Goal: Transaction & Acquisition: Purchase product/service

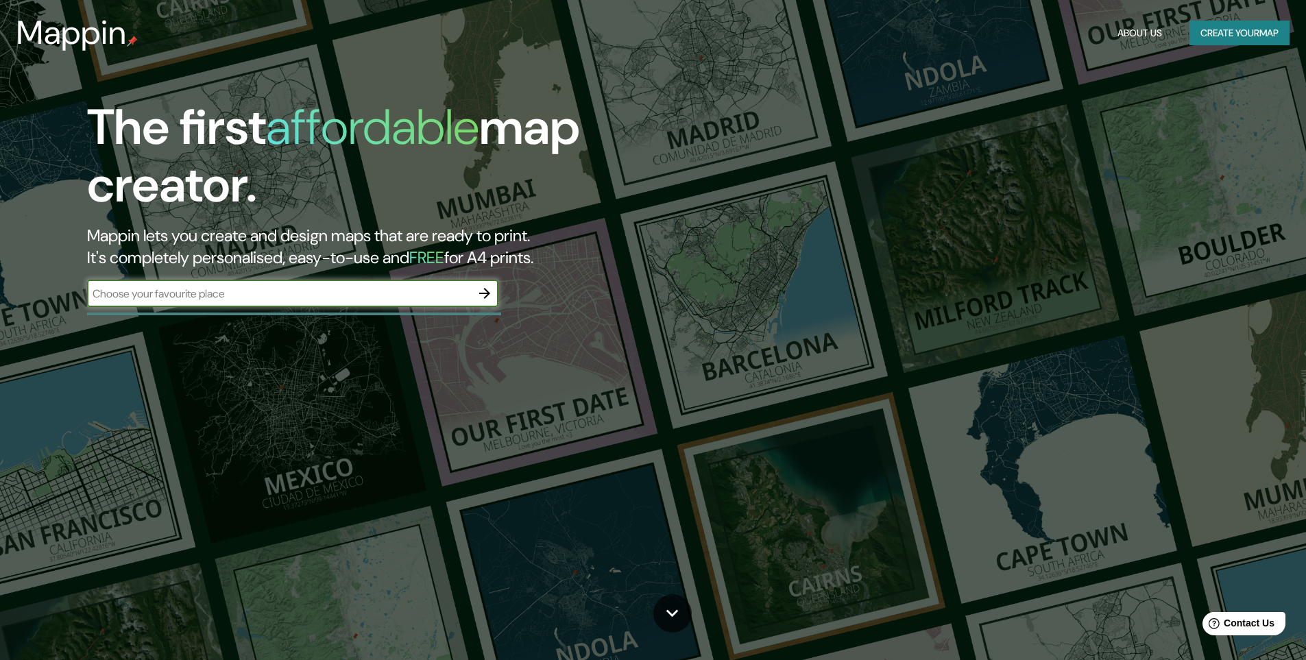
click at [243, 300] on input "text" at bounding box center [279, 294] width 384 height 16
type input "[GEOGRAPHIC_DATA][PERSON_NAME]"
click at [301, 313] on div at bounding box center [294, 314] width 414 height 3
click at [490, 292] on icon "button" at bounding box center [485, 293] width 16 height 16
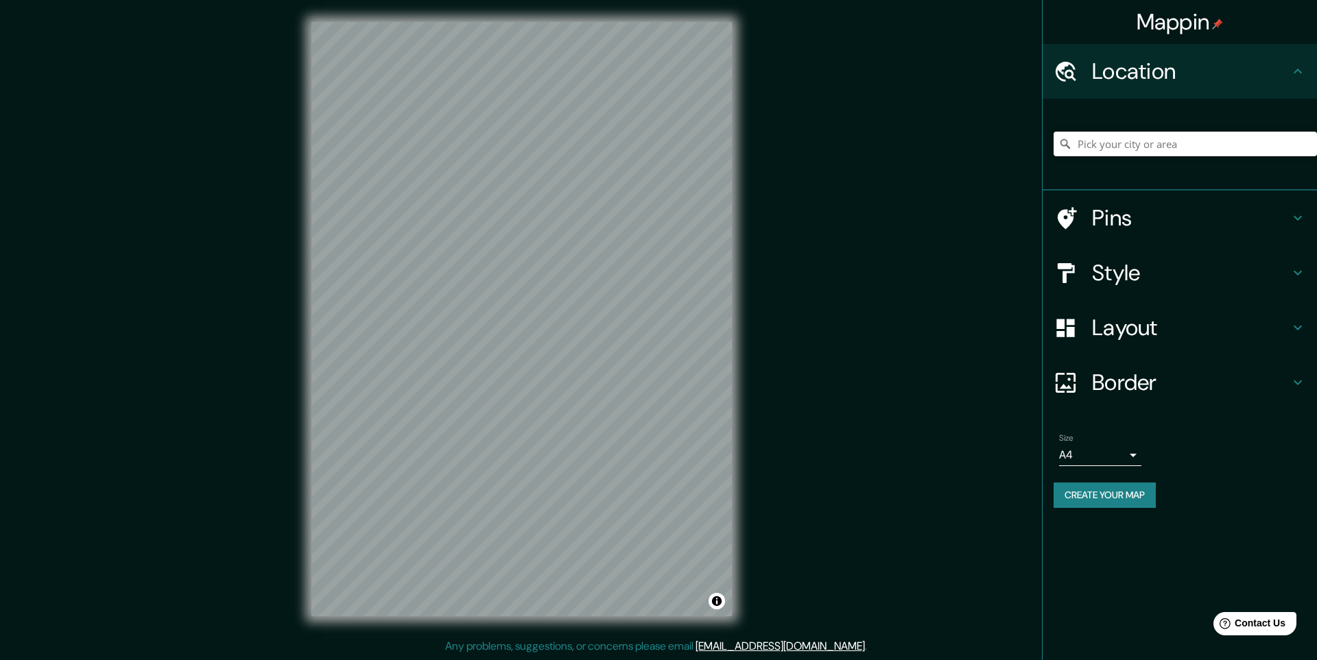
click at [1100, 143] on input "Pick your city or area" at bounding box center [1184, 144] width 263 height 25
click at [304, 106] on div "© Mapbox © OpenStreetMap Improve this map" at bounding box center [521, 319] width 464 height 638
click at [1123, 322] on h4 "Layout" at bounding box center [1190, 327] width 197 height 27
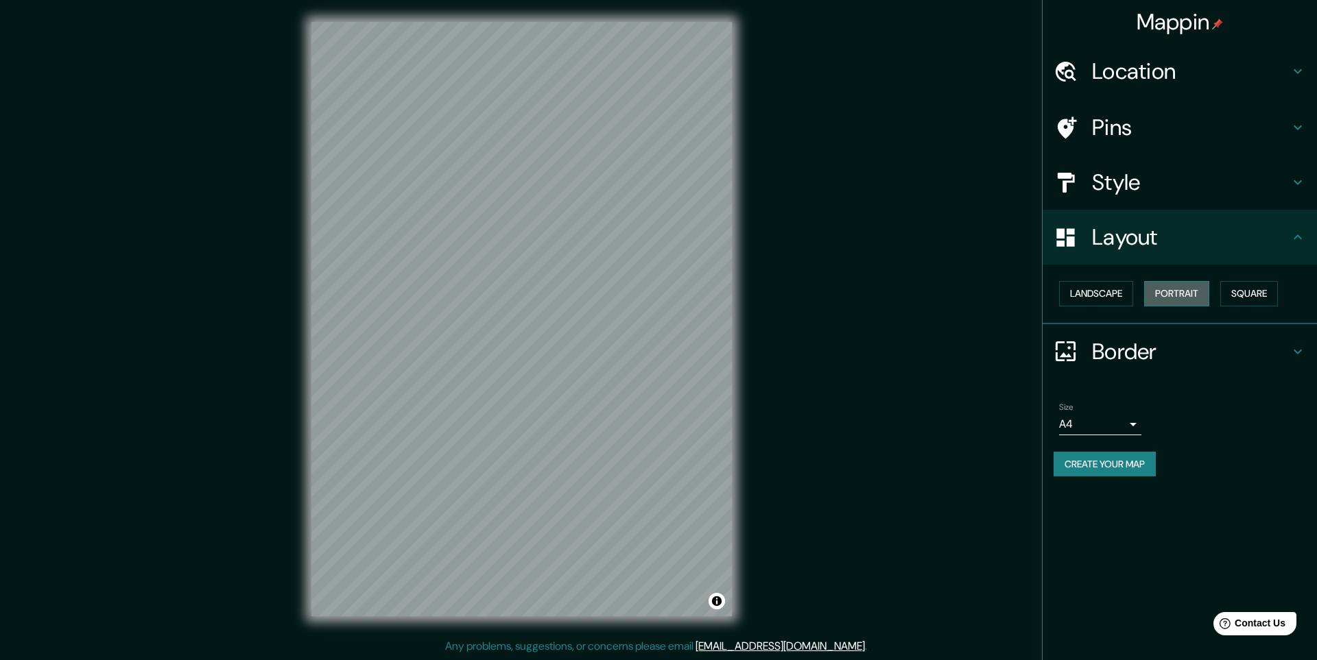
click at [1166, 293] on button "Portrait" at bounding box center [1176, 293] width 65 height 25
click at [1247, 297] on button "Square" at bounding box center [1249, 293] width 58 height 25
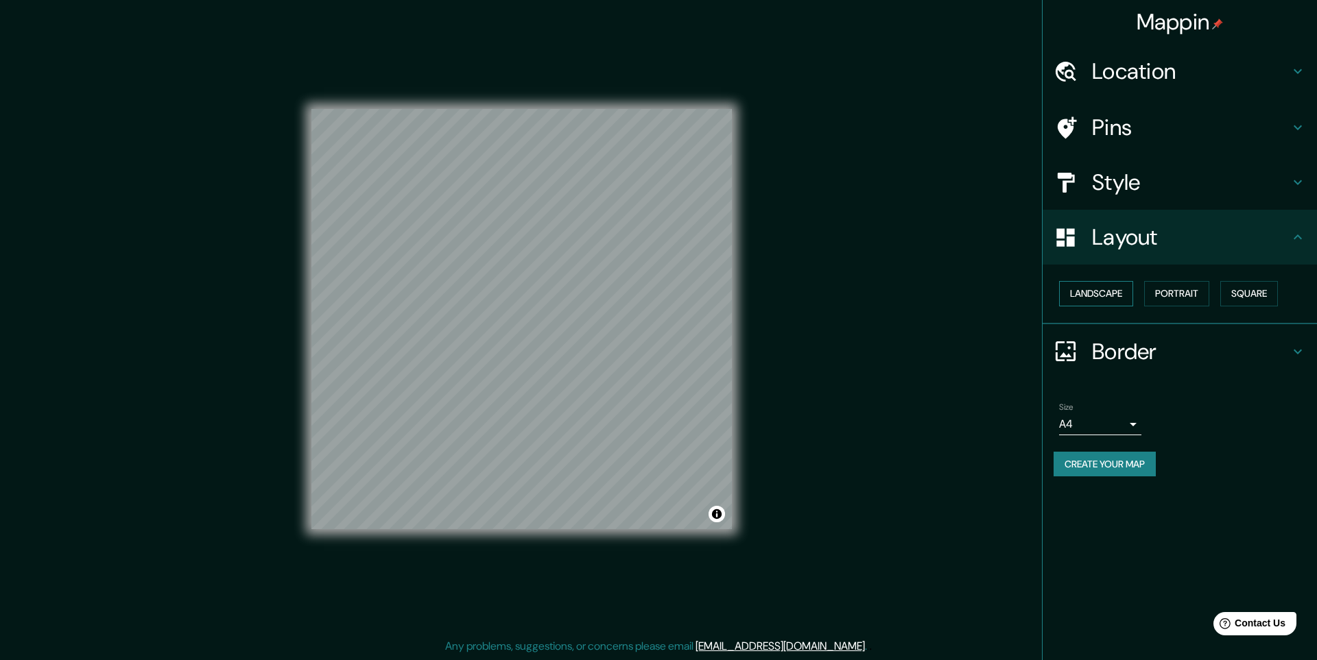
click at [1105, 300] on button "Landscape" at bounding box center [1096, 293] width 74 height 25
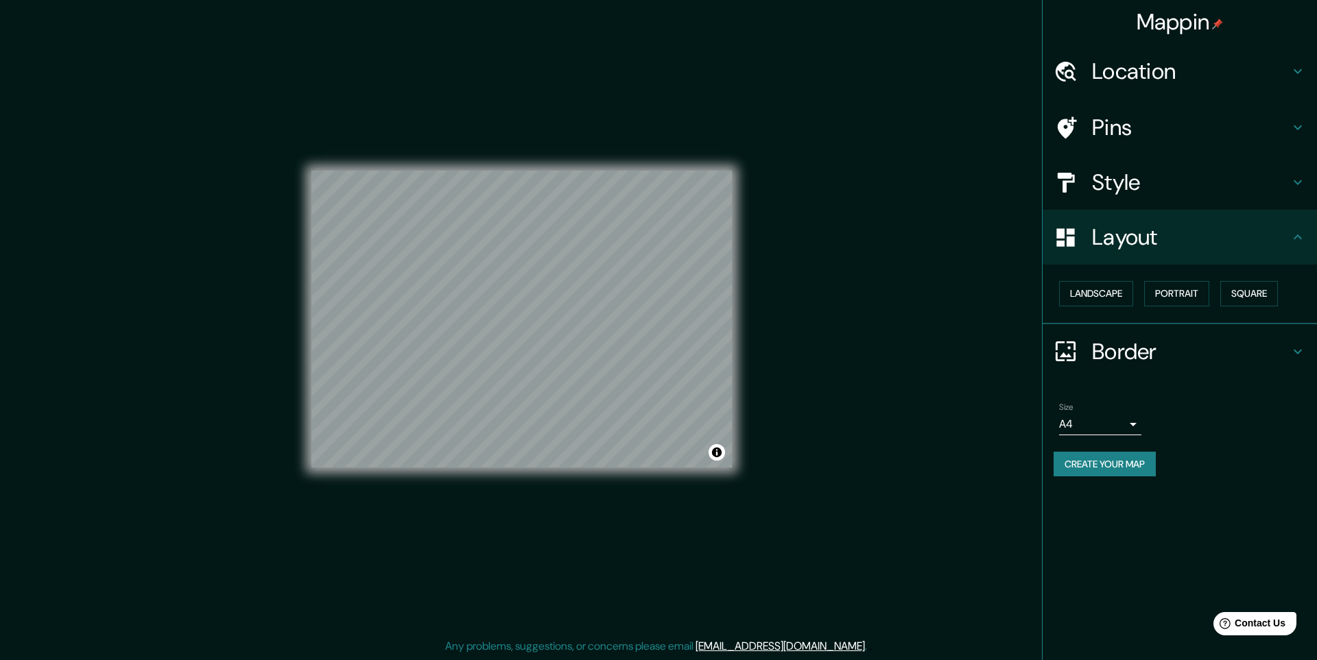
click at [490, 487] on div "© Mapbox © OpenStreetMap Improve this map" at bounding box center [521, 319] width 420 height 595
click at [1125, 178] on h4 "Style" at bounding box center [1190, 182] width 197 height 27
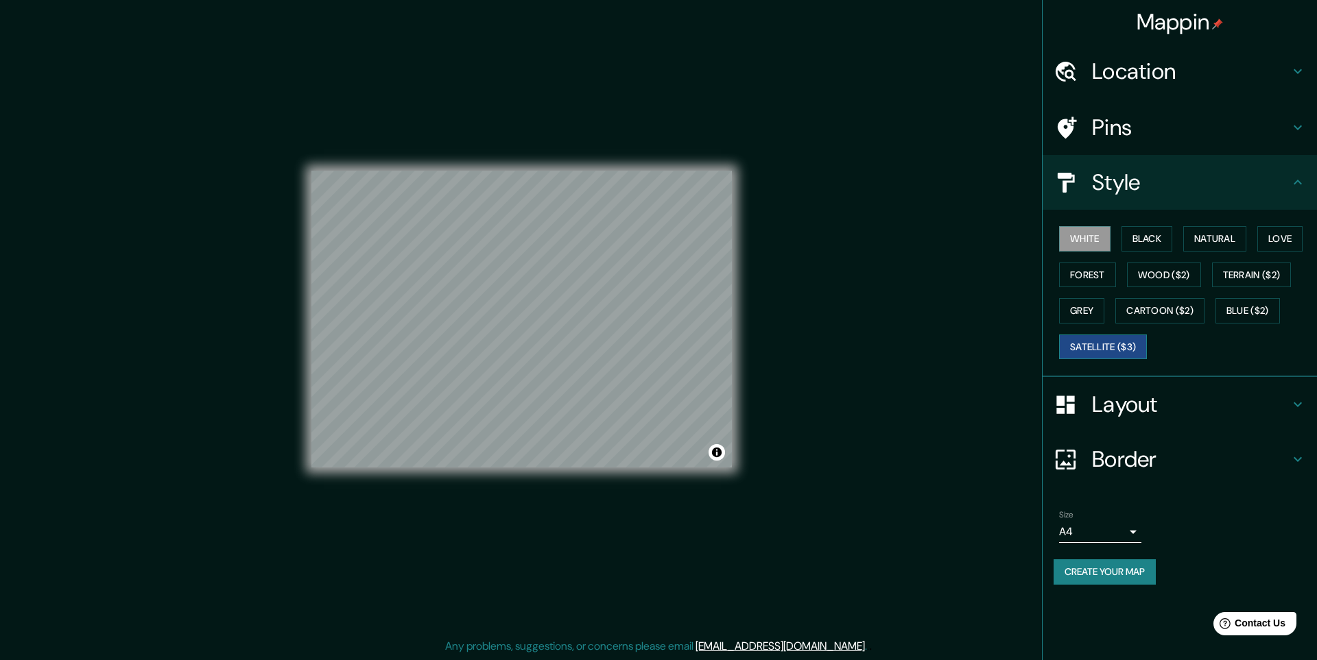
click at [1127, 351] on button "Satellite ($3)" at bounding box center [1103, 347] width 88 height 25
click at [1246, 318] on button "Blue ($2)" at bounding box center [1247, 310] width 64 height 25
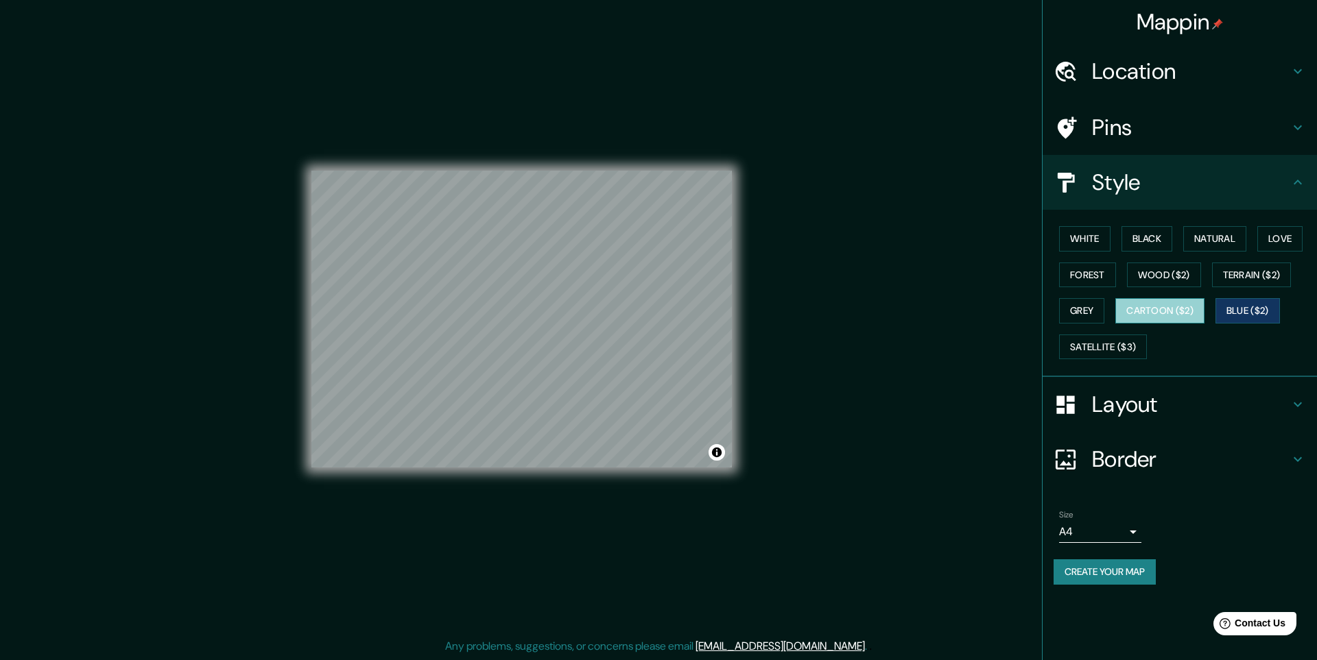
click at [1169, 311] on button "Cartoon ($2)" at bounding box center [1159, 310] width 89 height 25
click at [1085, 315] on button "Grey" at bounding box center [1081, 310] width 45 height 25
click at [1099, 283] on button "Forest" at bounding box center [1087, 275] width 57 height 25
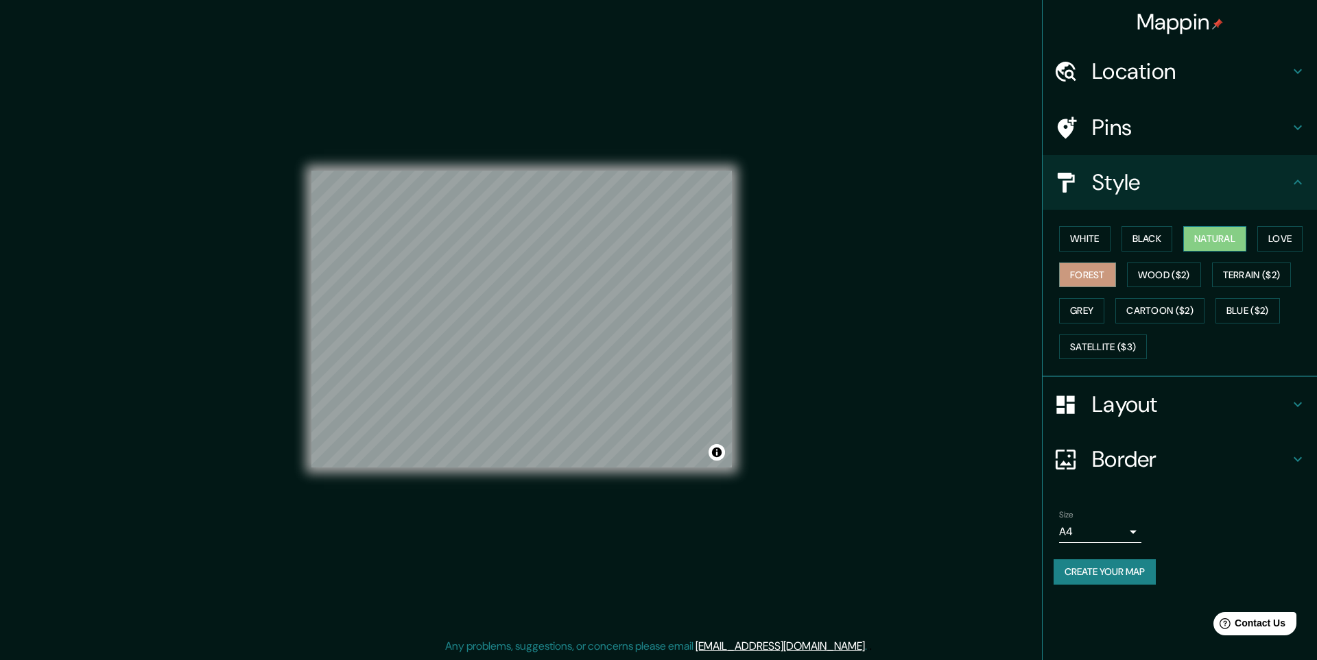
click at [1214, 241] on button "Natural" at bounding box center [1214, 238] width 63 height 25
click at [1086, 239] on button "White" at bounding box center [1084, 238] width 51 height 25
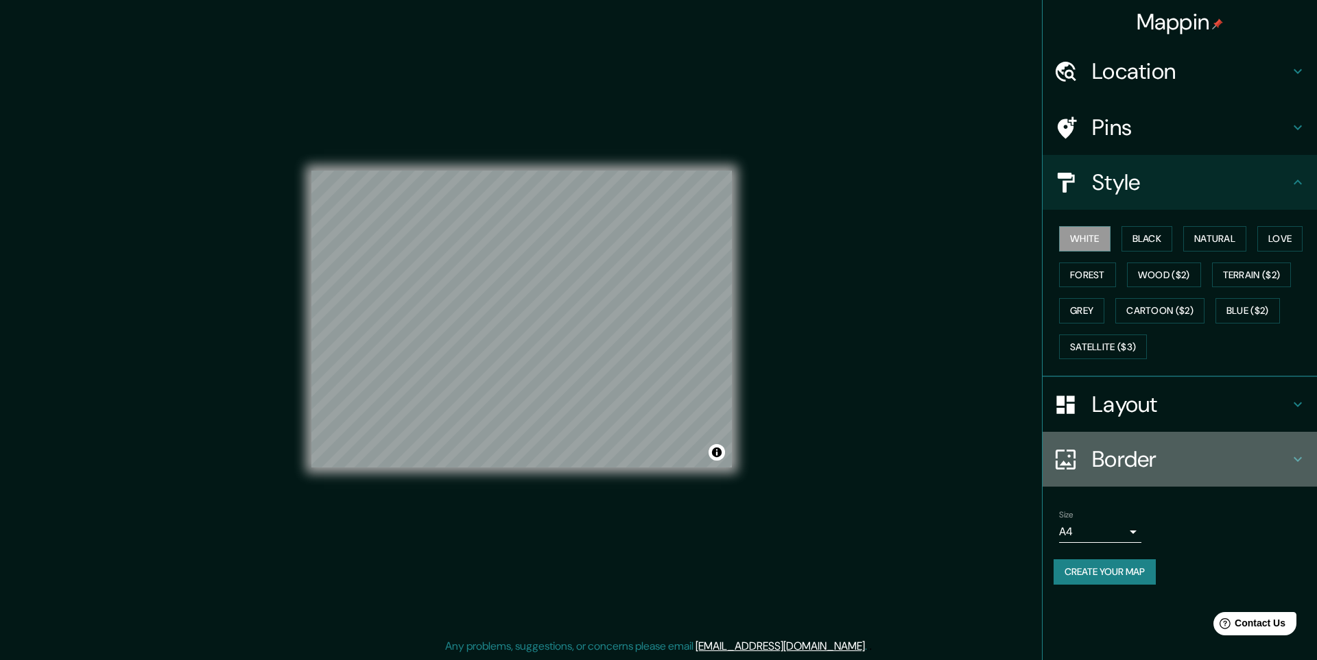
click at [1131, 459] on h4 "Border" at bounding box center [1190, 459] width 197 height 27
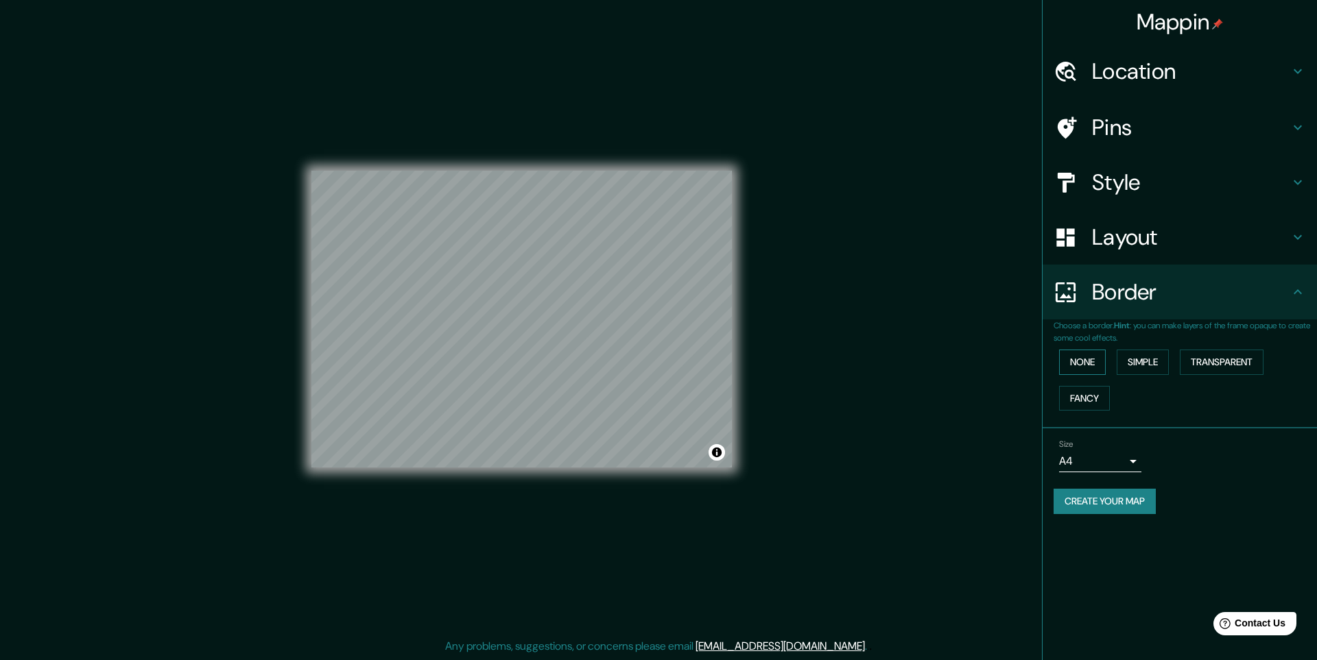
click at [1101, 369] on button "None" at bounding box center [1082, 362] width 47 height 25
click at [1138, 128] on h4 "Pins" at bounding box center [1190, 127] width 197 height 27
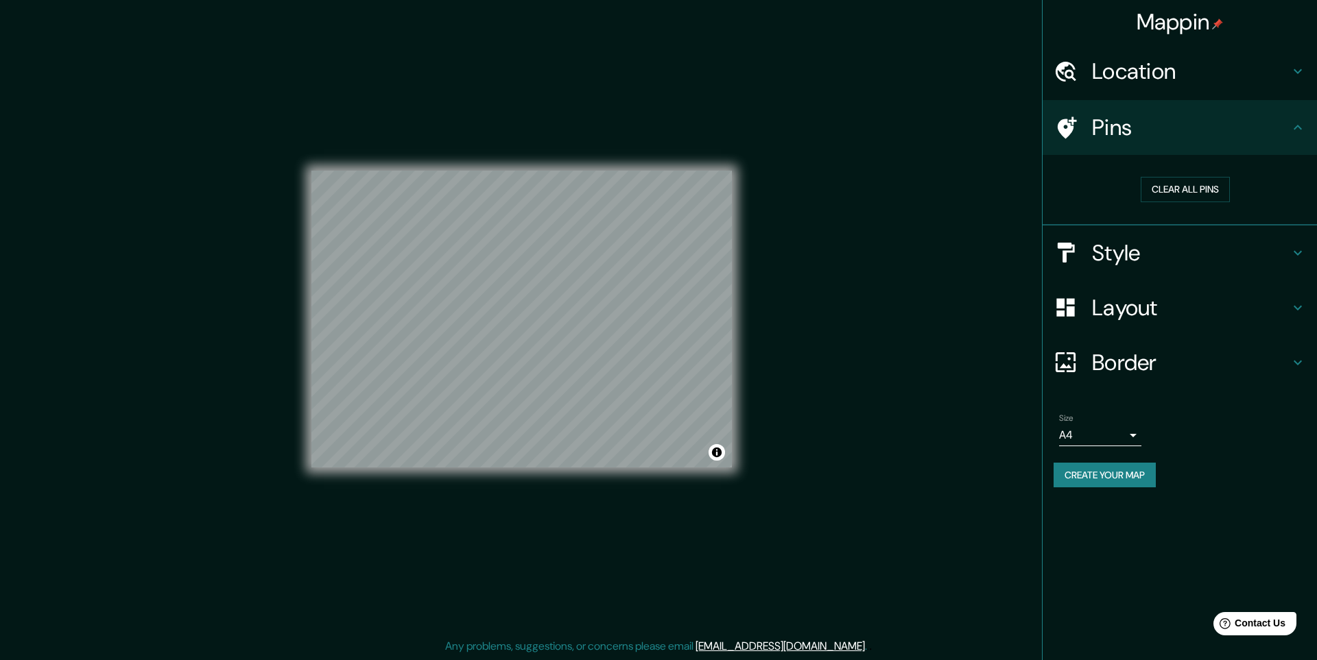
click at [1138, 128] on h4 "Pins" at bounding box center [1190, 127] width 197 height 27
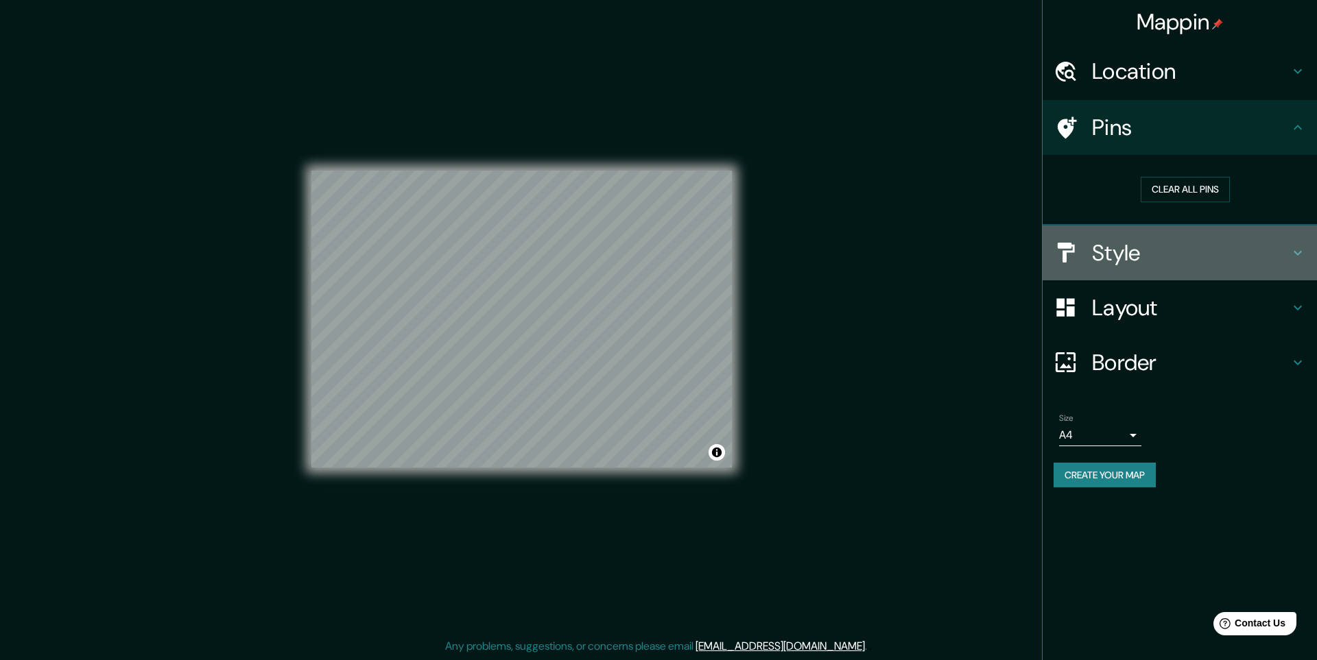
click at [1129, 243] on h4 "Style" at bounding box center [1190, 252] width 197 height 27
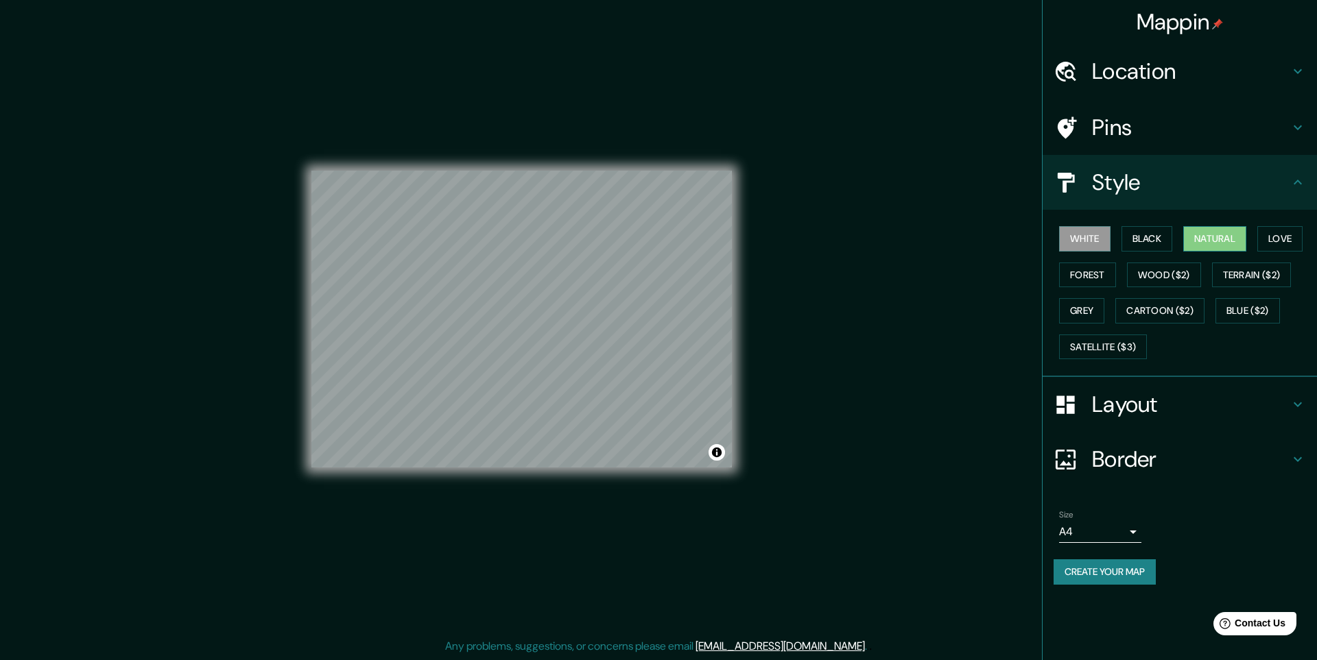
click at [1226, 236] on button "Natural" at bounding box center [1214, 238] width 63 height 25
click at [1125, 533] on body "Mappin Location Pins Style White Black Natural Love Forest Wood ($2) Terrain ($…" at bounding box center [658, 330] width 1317 height 660
click at [1119, 590] on li "A3" at bounding box center [1100, 585] width 82 height 25
type input "a4"
drag, startPoint x: 620, startPoint y: 379, endPoint x: 579, endPoint y: 370, distance: 41.6
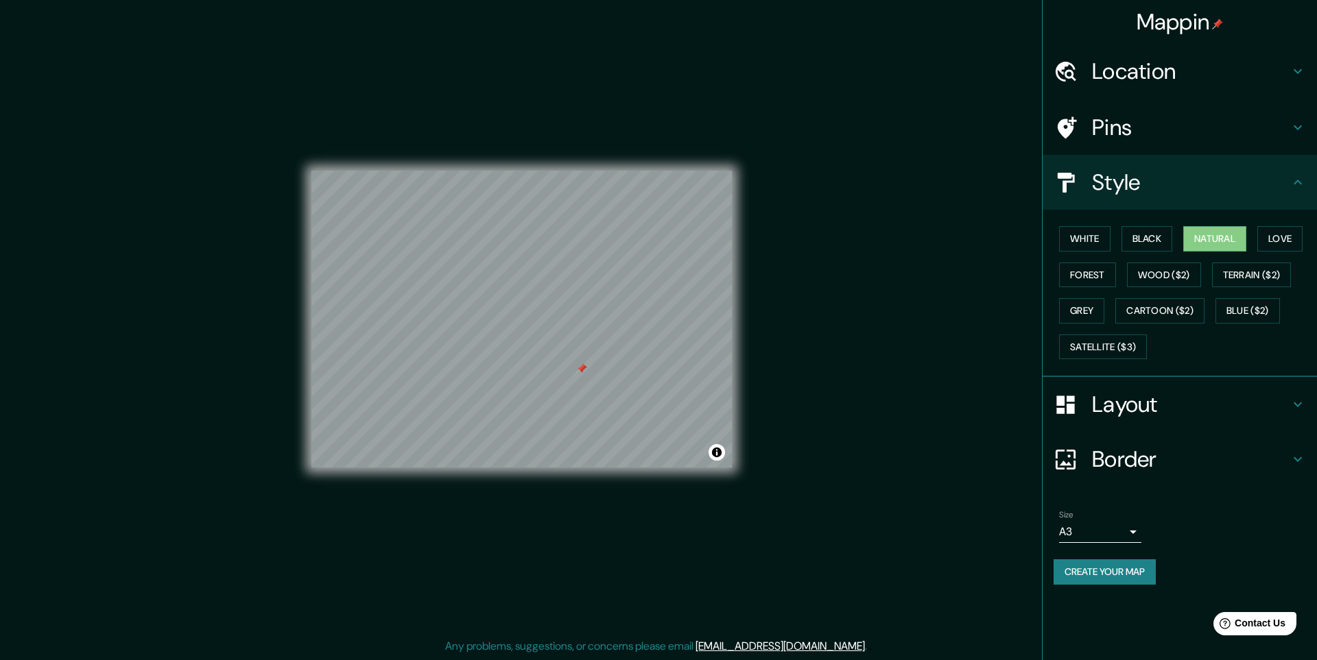
click at [579, 370] on div at bounding box center [581, 368] width 11 height 11
click at [580, 368] on div at bounding box center [581, 368] width 11 height 11
click at [1136, 577] on button "Create your map" at bounding box center [1104, 572] width 102 height 25
click at [1097, 568] on div "Create your map" at bounding box center [1179, 572] width 252 height 25
click at [719, 456] on button "Toggle attribution" at bounding box center [716, 452] width 16 height 16
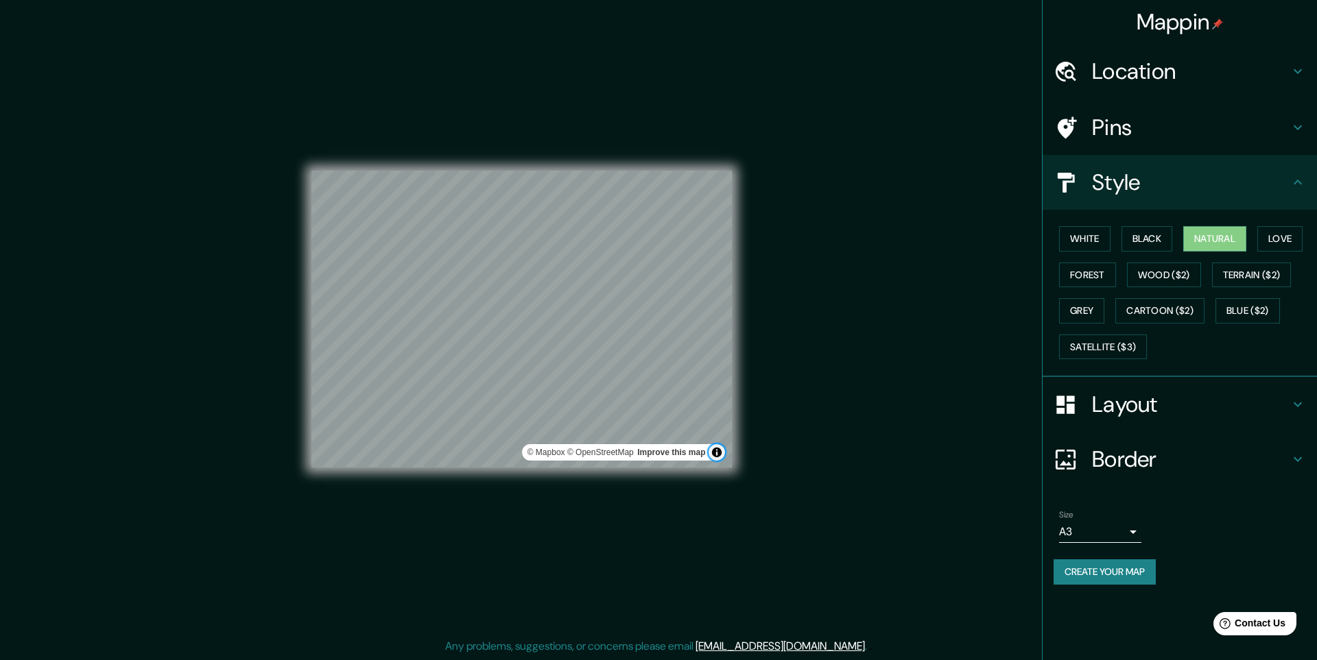
click at [719, 453] on button "Toggle attribution" at bounding box center [716, 452] width 16 height 16
click at [1086, 566] on button "Create your map" at bounding box center [1104, 572] width 102 height 25
click at [1086, 566] on div "Create your map" at bounding box center [1179, 572] width 252 height 25
click at [1195, 59] on h4 "Location" at bounding box center [1190, 71] width 197 height 27
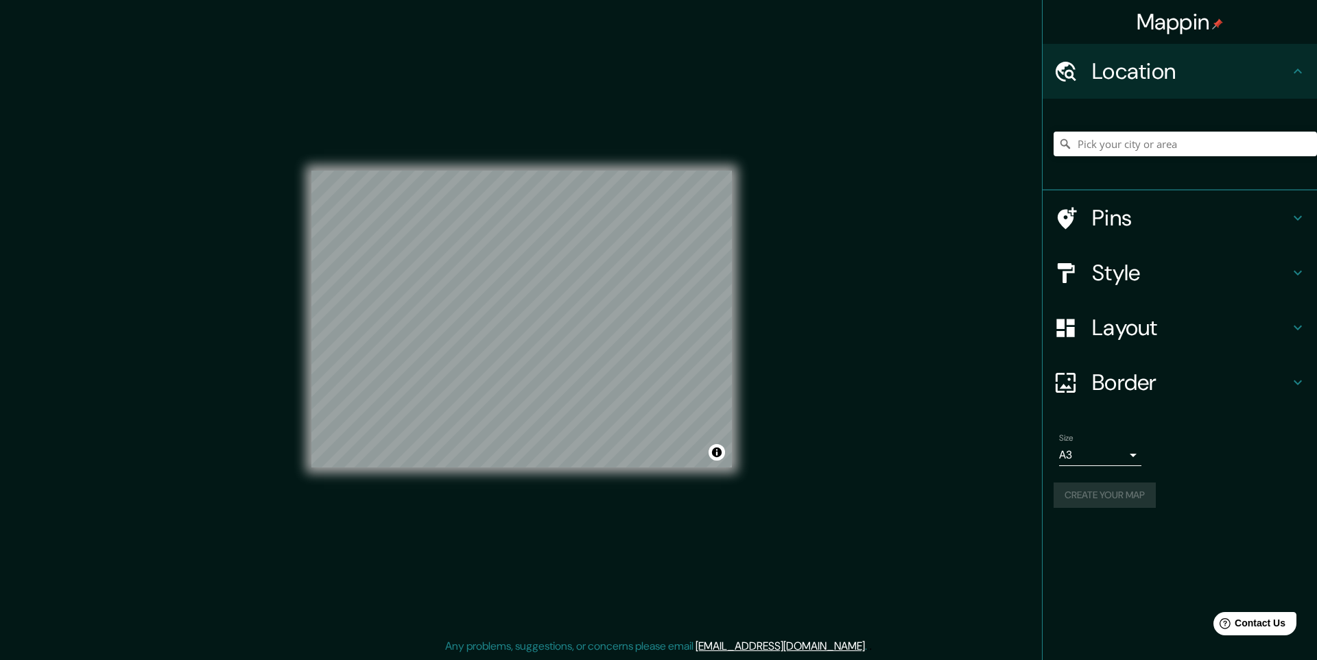
click at [1195, 59] on h4 "Location" at bounding box center [1190, 71] width 197 height 27
click at [1121, 228] on h4 "Pins" at bounding box center [1190, 217] width 197 height 27
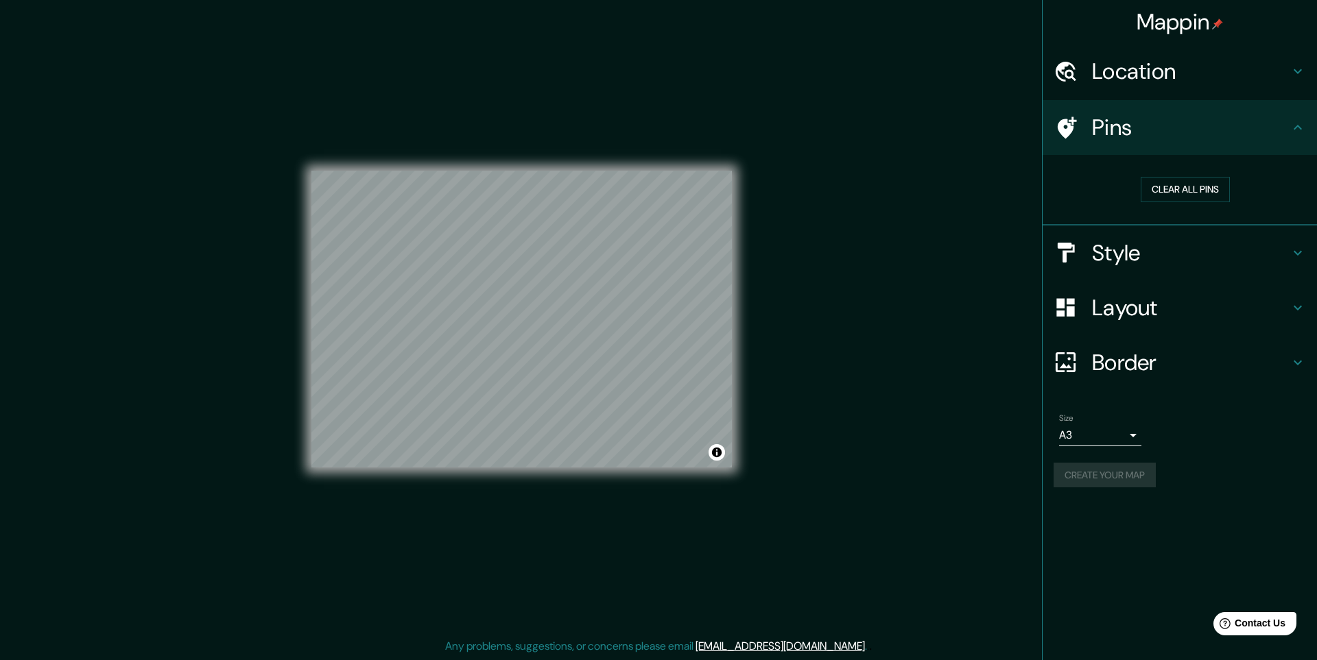
click at [1110, 490] on div "Size A3 a4 Create your map" at bounding box center [1179, 453] width 252 height 91
click at [1105, 481] on div "Create your map" at bounding box center [1179, 475] width 252 height 25
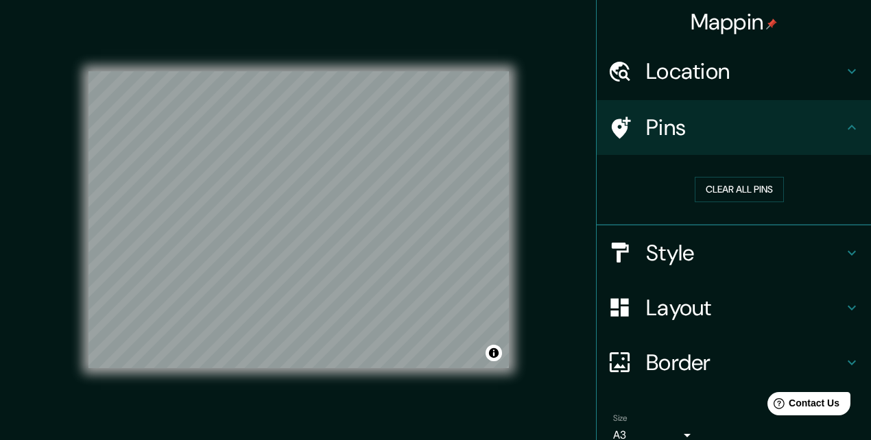
click at [691, 244] on h4 "Style" at bounding box center [744, 252] width 197 height 27
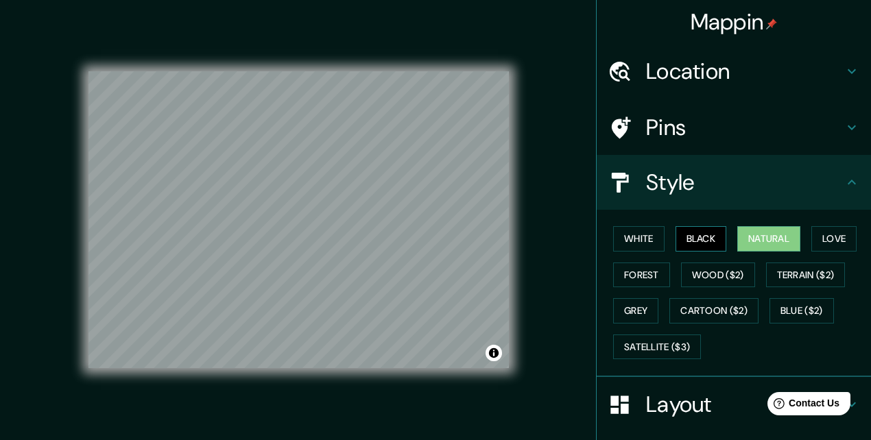
click at [698, 245] on button "Black" at bounding box center [700, 238] width 51 height 25
click at [641, 247] on button "White" at bounding box center [638, 238] width 51 height 25
click at [688, 243] on button "Black" at bounding box center [700, 238] width 51 height 25
click at [649, 240] on button "White" at bounding box center [638, 238] width 51 height 25
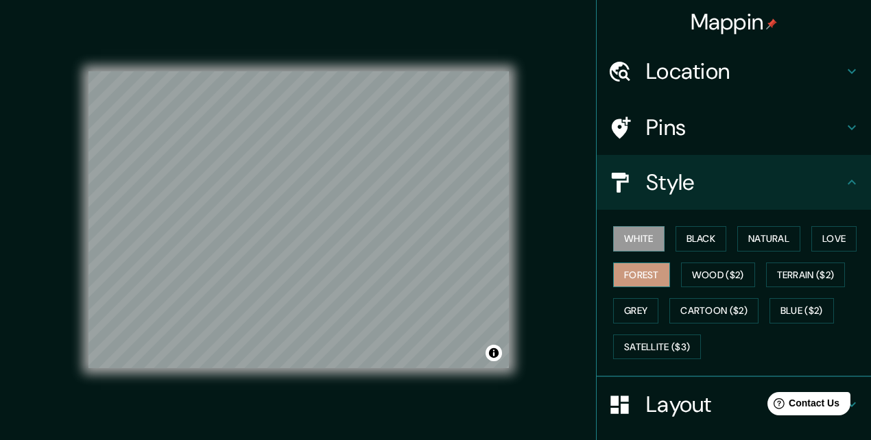
click at [640, 276] on button "Forest" at bounding box center [641, 275] width 57 height 25
click at [802, 300] on button "Blue ($2)" at bounding box center [801, 310] width 64 height 25
click at [634, 280] on button "Forest" at bounding box center [641, 275] width 57 height 25
click at [646, 309] on button "Grey" at bounding box center [635, 310] width 45 height 25
click at [643, 240] on button "White" at bounding box center [638, 238] width 51 height 25
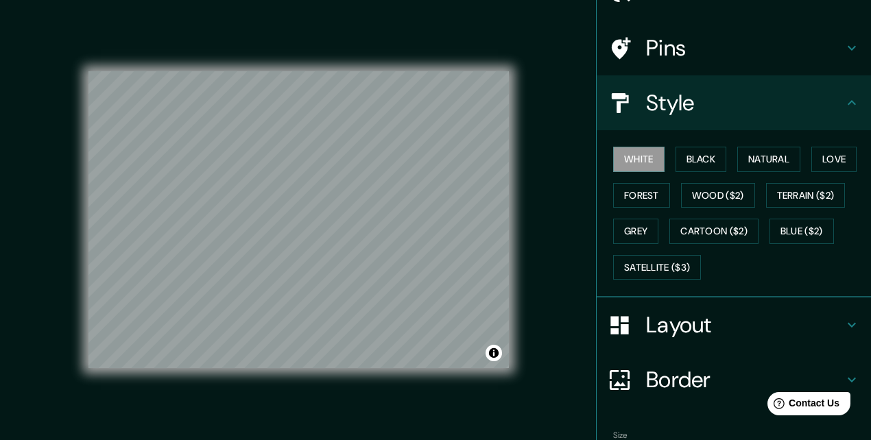
scroll to position [159, 0]
